Goal: Task Accomplishment & Management: Manage account settings

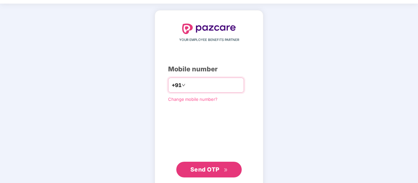
scroll to position [20, 0]
type input "**********"
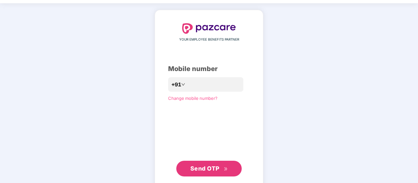
click at [205, 167] on span "Send OTP" at bounding box center [204, 168] width 29 height 7
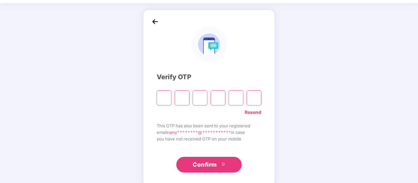
paste input "*"
type input "*"
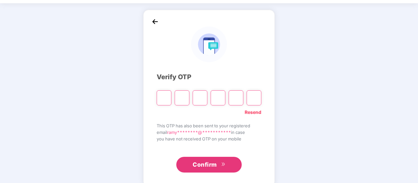
type input "*"
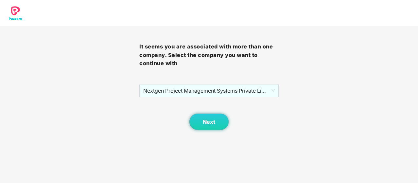
scroll to position [0, 0]
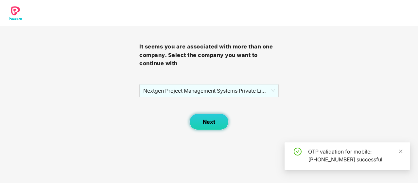
click at [205, 120] on span "Next" at bounding box center [209, 122] width 12 height 6
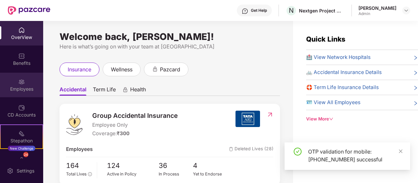
click at [19, 81] on img at bounding box center [21, 81] width 7 height 7
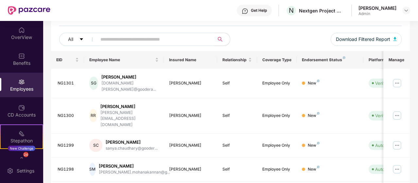
scroll to position [71, 0]
click at [121, 37] on input "text" at bounding box center [152, 39] width 105 height 10
paste input "**********"
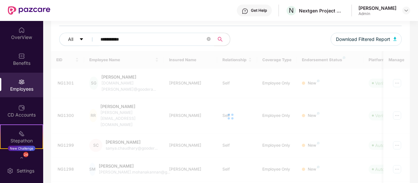
scroll to position [21, 0]
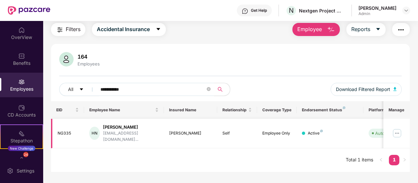
type input "**********"
click at [398, 128] on img at bounding box center [397, 133] width 10 height 10
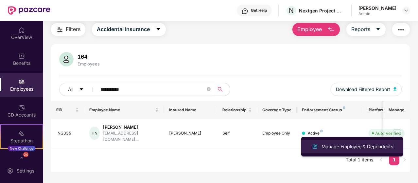
click at [335, 143] on div "Manage Employee & Dependents" at bounding box center [357, 146] width 74 height 7
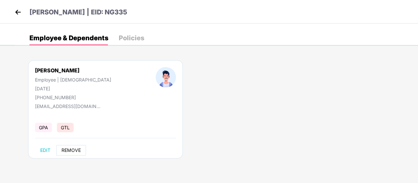
click at [68, 147] on span "REMOVE" at bounding box center [70, 149] width 19 height 5
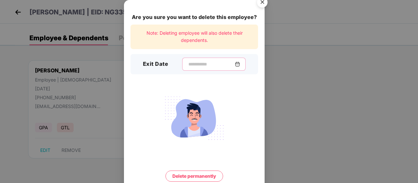
click at [235, 62] on input at bounding box center [211, 64] width 47 height 7
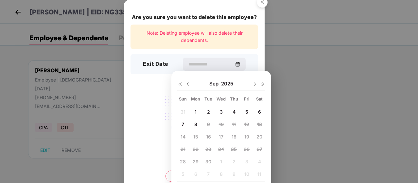
click at [187, 85] on img at bounding box center [187, 83] width 5 height 5
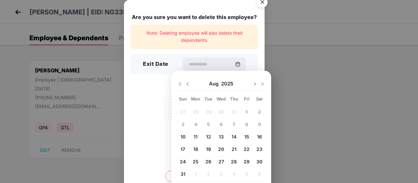
click at [245, 160] on span "29" at bounding box center [247, 162] width 6 height 6
type input "**********"
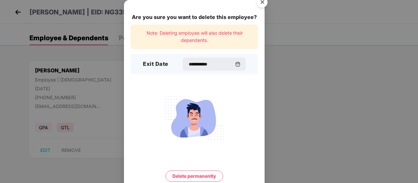
scroll to position [26, 0]
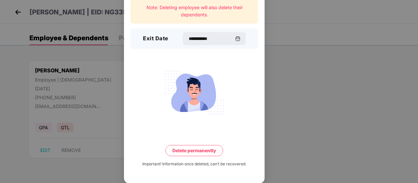
click at [183, 147] on button "Delete permanently" at bounding box center [194, 150] width 58 height 11
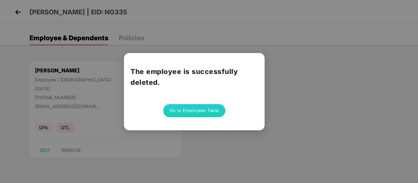
click at [193, 109] on button "Go to Employees Table" at bounding box center [194, 110] width 62 height 13
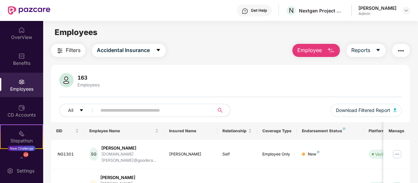
click at [106, 112] on input "text" at bounding box center [152, 110] width 105 height 10
paste input "**********"
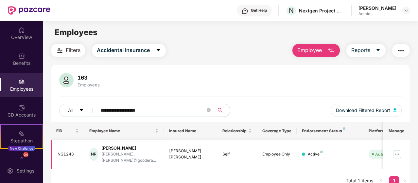
type input "**********"
click at [398, 149] on img at bounding box center [397, 154] width 10 height 10
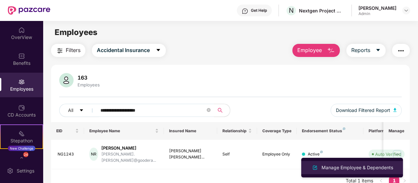
click at [328, 163] on li "Manage Employee & Dependents" at bounding box center [352, 167] width 102 height 13
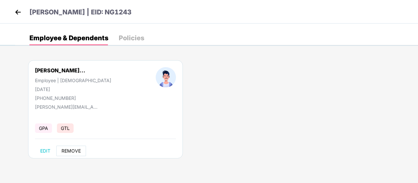
click at [73, 151] on span "REMOVE" at bounding box center [70, 150] width 19 height 5
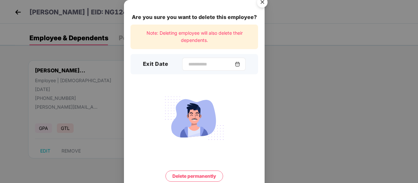
click at [238, 63] on img at bounding box center [237, 63] width 5 height 5
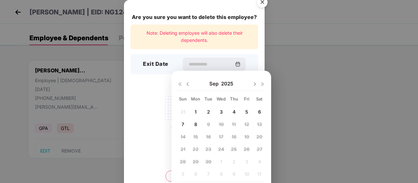
click at [187, 83] on img at bounding box center [187, 83] width 5 height 5
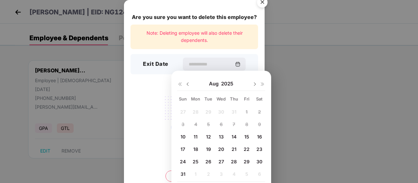
click at [207, 161] on span "26" at bounding box center [208, 162] width 6 height 6
type input "**********"
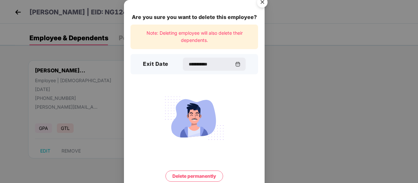
scroll to position [26, 0]
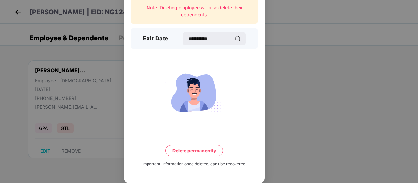
click at [189, 149] on button "Delete permanently" at bounding box center [194, 150] width 58 height 11
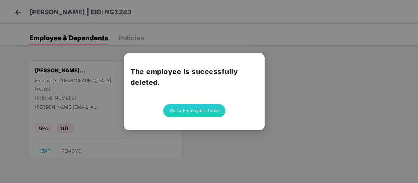
click at [188, 109] on button "Go to Employees Table" at bounding box center [194, 110] width 62 height 13
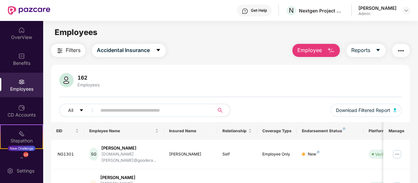
click at [124, 113] on input "text" at bounding box center [152, 110] width 105 height 10
paste input "**********"
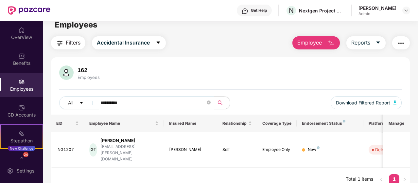
scroll to position [8, 0]
drag, startPoint x: 127, startPoint y: 101, endPoint x: 100, endPoint y: 102, distance: 26.5
click at [100, 102] on input "**********" at bounding box center [152, 102] width 105 height 10
paste input "**********"
type input "**********"
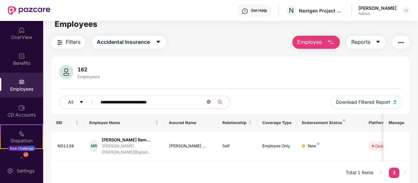
click at [210, 102] on icon "close-circle" at bounding box center [209, 102] width 4 height 4
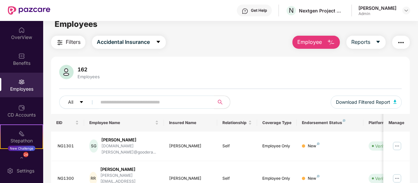
click at [25, 85] on div "Employees" at bounding box center [21, 85] width 43 height 25
click at [375, 43] on button "Reports" at bounding box center [365, 42] width 39 height 13
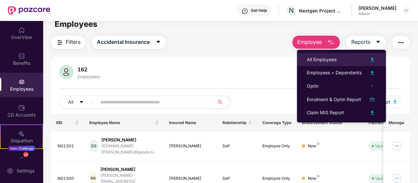
click at [326, 59] on div "All Employees" at bounding box center [322, 59] width 30 height 7
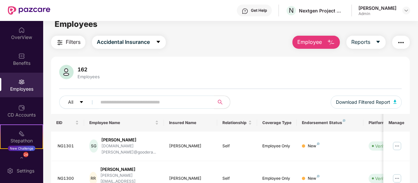
click at [323, 38] on button "Employee" at bounding box center [315, 42] width 47 height 13
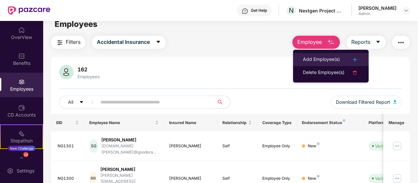
click at [326, 60] on div "Add Employee(s)" at bounding box center [321, 60] width 37 height 8
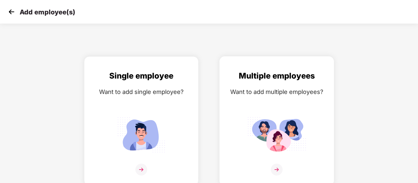
scroll to position [2, 0]
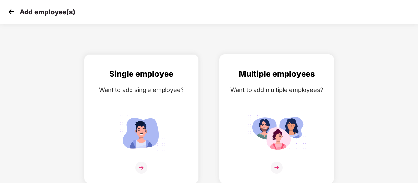
click at [276, 166] on img at bounding box center [277, 168] width 12 height 12
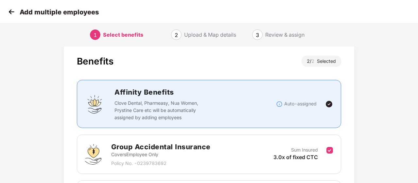
scroll to position [104, 0]
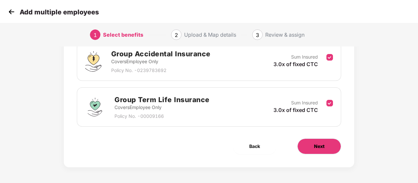
click at [329, 151] on button "Next" at bounding box center [319, 146] width 44 height 16
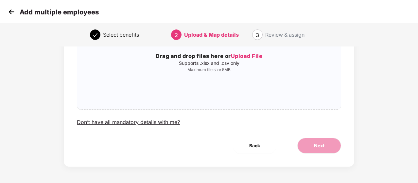
scroll to position [0, 0]
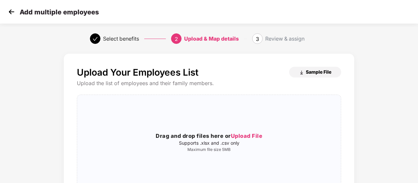
click at [328, 72] on span "Sample File" at bounding box center [319, 72] width 26 height 6
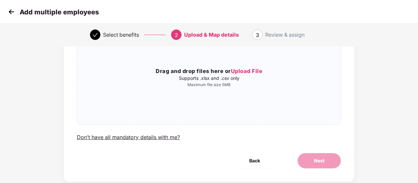
scroll to position [80, 0]
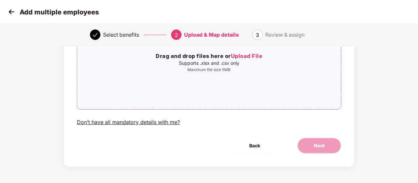
click at [256, 59] on span "Upload File" at bounding box center [247, 56] width 32 height 7
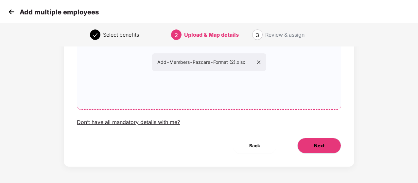
click at [317, 146] on span "Next" at bounding box center [319, 145] width 10 height 7
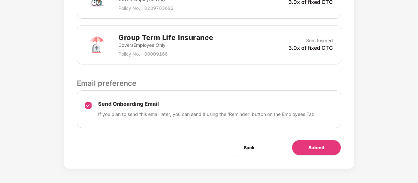
scroll to position [233, 0]
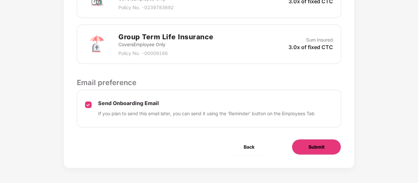
click at [306, 146] on button "Submit" at bounding box center [316, 147] width 49 height 16
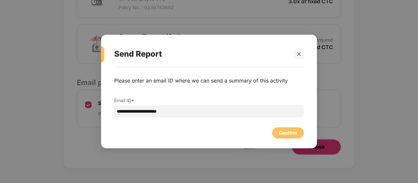
scroll to position [0, 0]
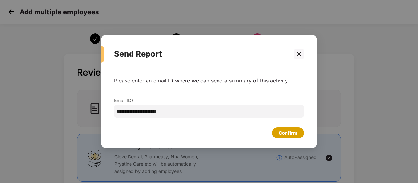
click at [298, 134] on div "Confirm" at bounding box center [288, 132] width 32 height 11
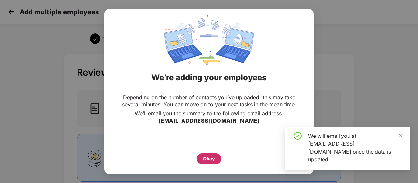
click at [214, 160] on div "Okay" at bounding box center [209, 158] width 12 height 7
